Goal: Communication & Community: Answer question/provide support

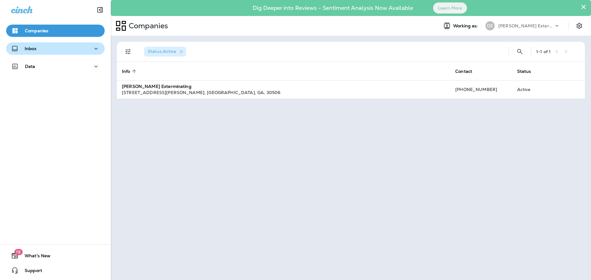
click at [96, 48] on icon "button" at bounding box center [95, 49] width 7 height 8
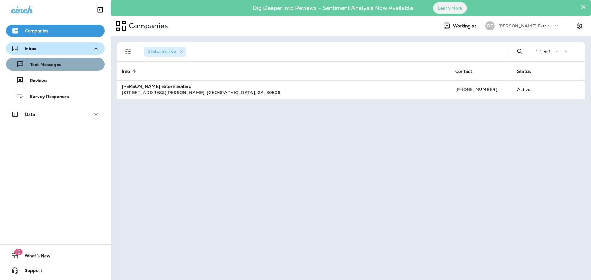
click at [89, 65] on div "Text Messages" at bounding box center [56, 64] width 94 height 9
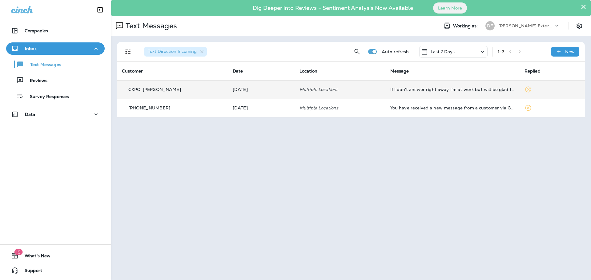
click at [473, 92] on td "If I don't answer right away I'm at work but will be glad to talk to someone" at bounding box center [452, 89] width 134 height 18
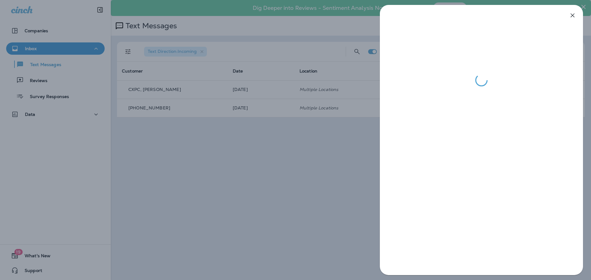
click at [299, 212] on div at bounding box center [295, 140] width 591 height 280
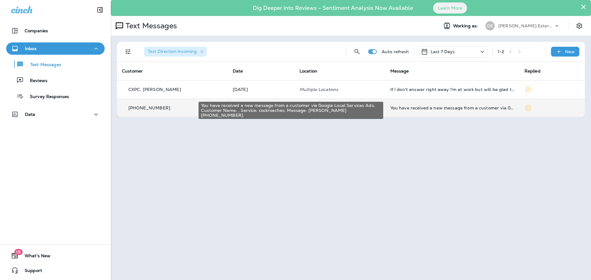
click at [390, 109] on div "You have received a new message from a customer via Google Local Services Ads. …" at bounding box center [452, 108] width 124 height 5
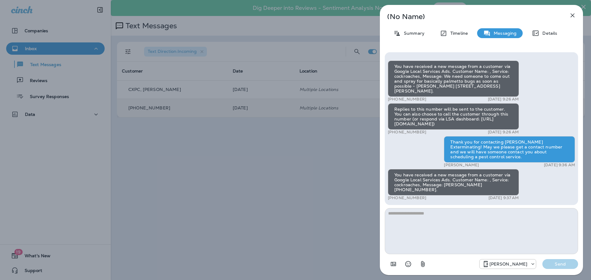
click at [293, 182] on div "(No Name) Summary Timeline Messaging Details You have received a new message fr…" at bounding box center [295, 140] width 591 height 280
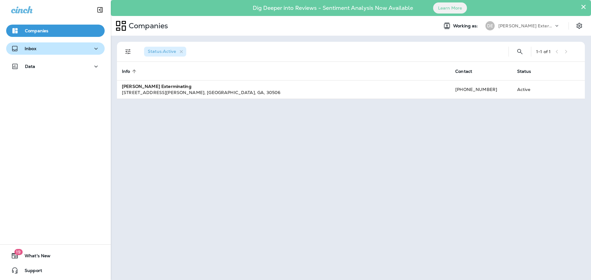
click at [93, 49] on icon "button" at bounding box center [95, 49] width 7 height 8
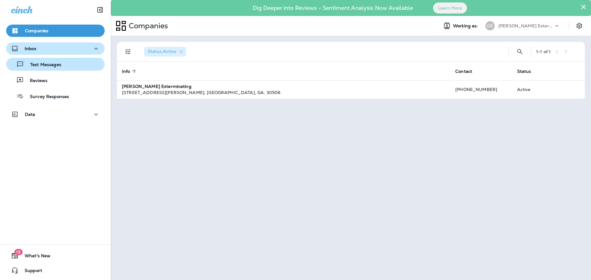
click at [59, 65] on p "Text Messages" at bounding box center [42, 65] width 37 height 6
